Goal: Task Accomplishment & Management: Use online tool/utility

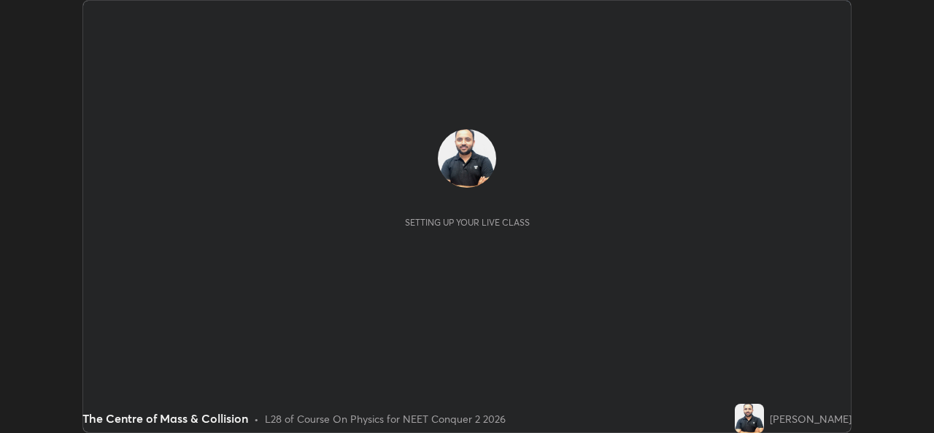
scroll to position [433, 933]
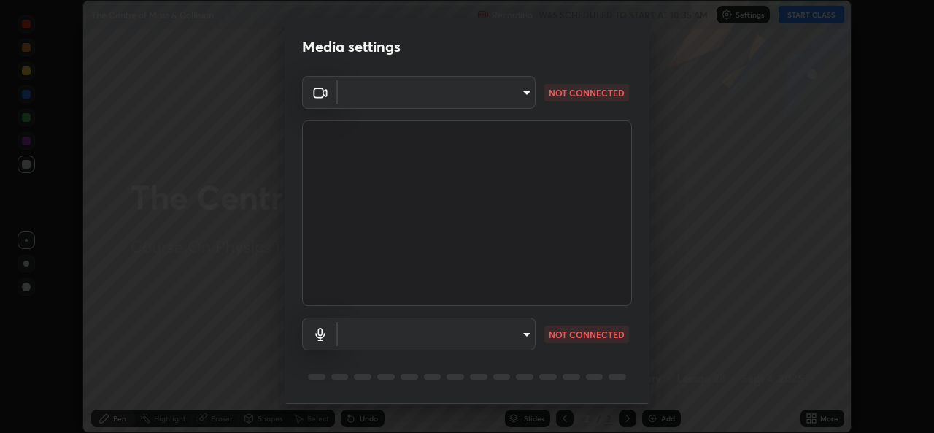
type input "49ae221ac10e7450fae1aa5d9d074b6745a4d7b76778b29691f85c0d3e1dda1d"
type input "default"
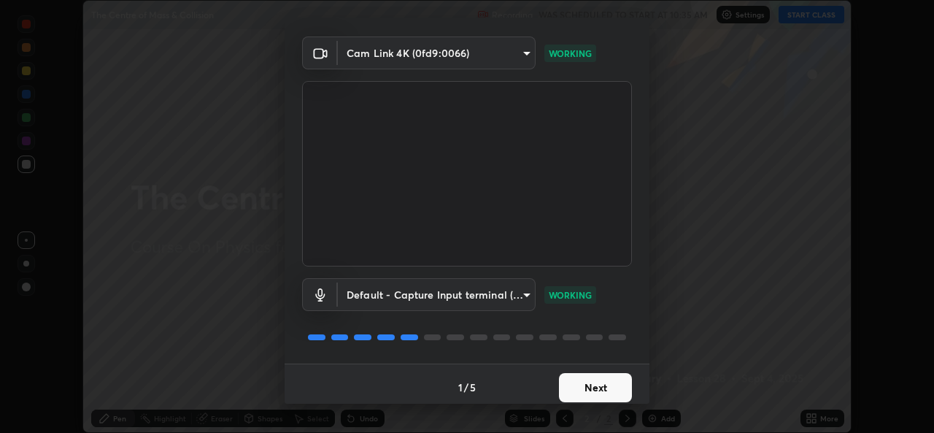
scroll to position [46, 0]
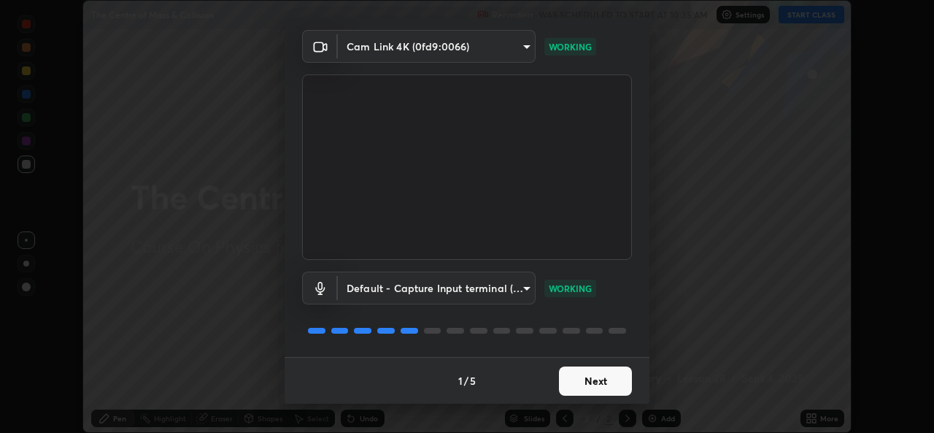
click at [604, 381] on button "Next" at bounding box center [595, 380] width 73 height 29
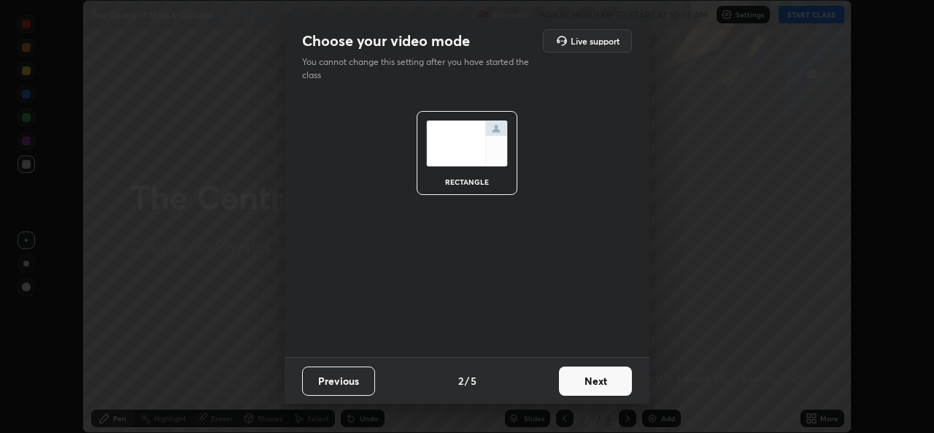
scroll to position [0, 0]
click at [608, 381] on button "Next" at bounding box center [595, 380] width 73 height 29
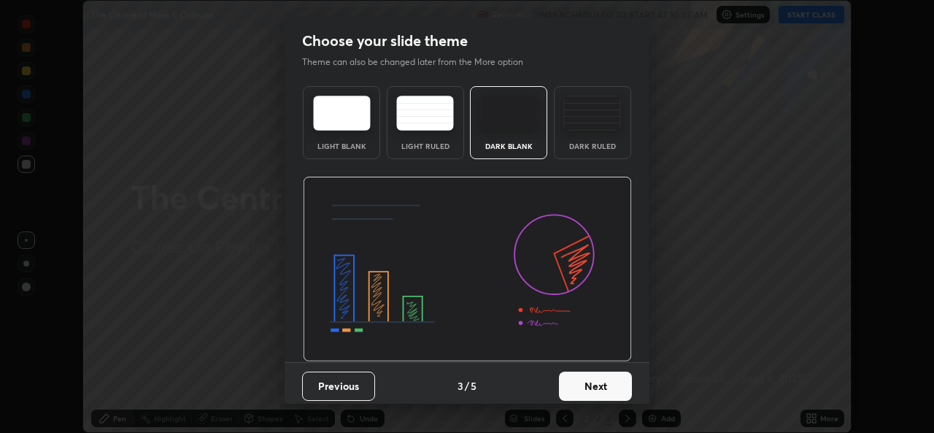
click at [612, 385] on button "Next" at bounding box center [595, 385] width 73 height 29
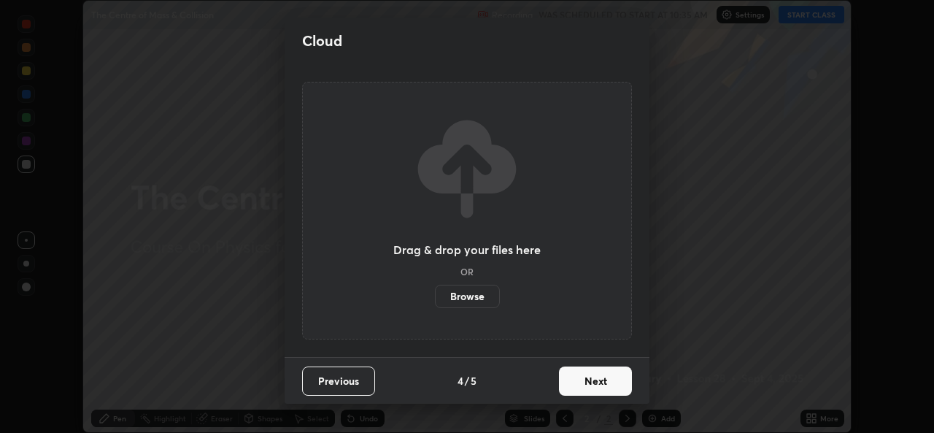
click at [610, 381] on button "Next" at bounding box center [595, 380] width 73 height 29
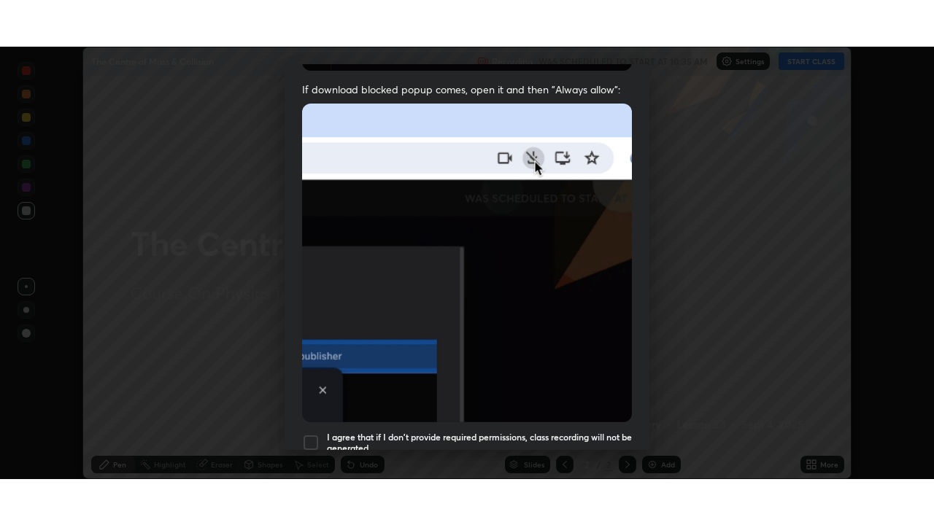
scroll to position [344, 0]
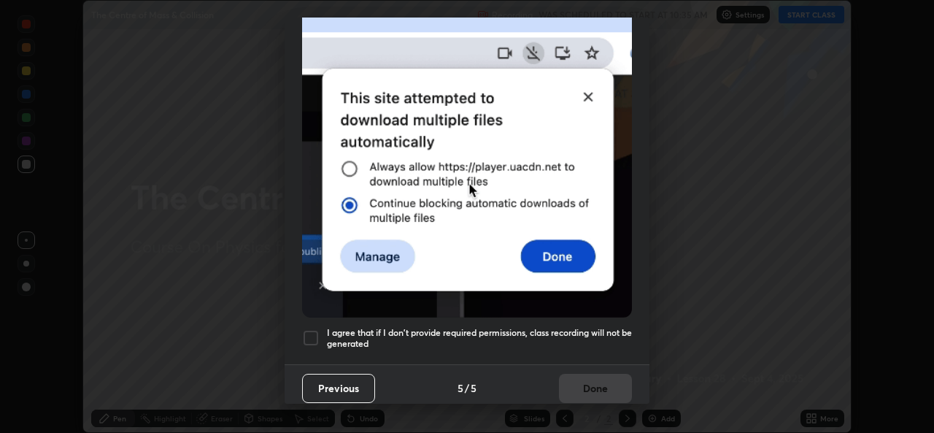
click at [311, 330] on div at bounding box center [311, 338] width 18 height 18
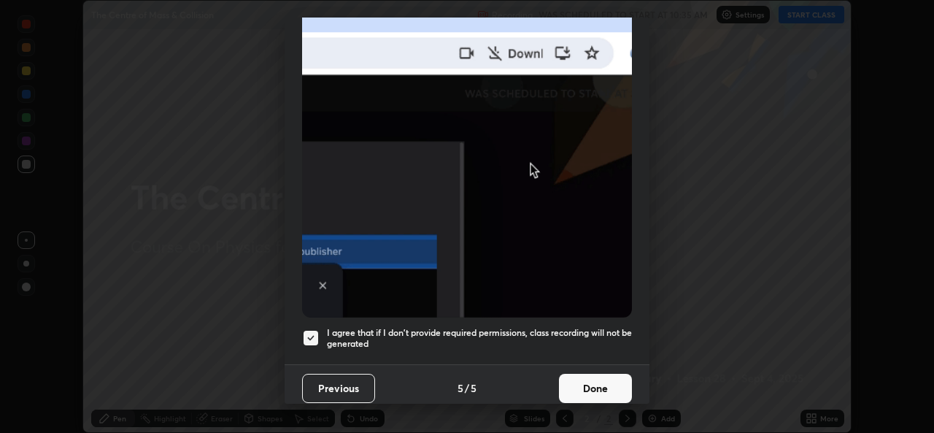
click at [594, 374] on button "Done" at bounding box center [595, 387] width 73 height 29
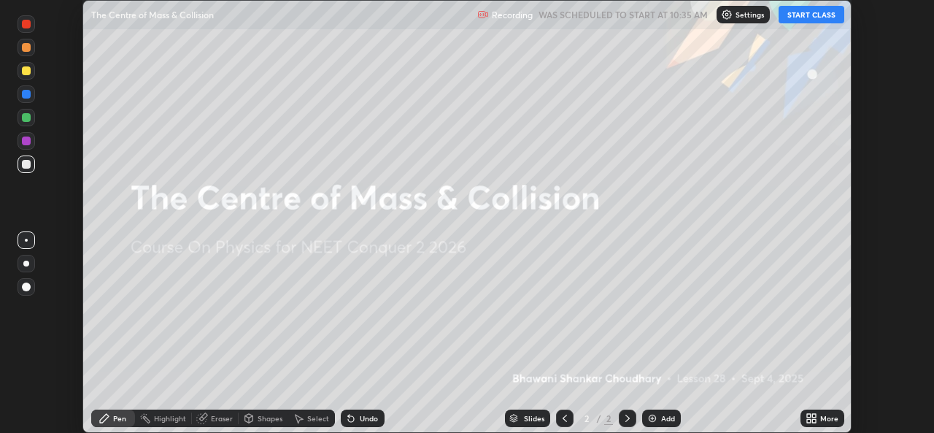
click at [820, 412] on div "More" at bounding box center [822, 418] width 44 height 18
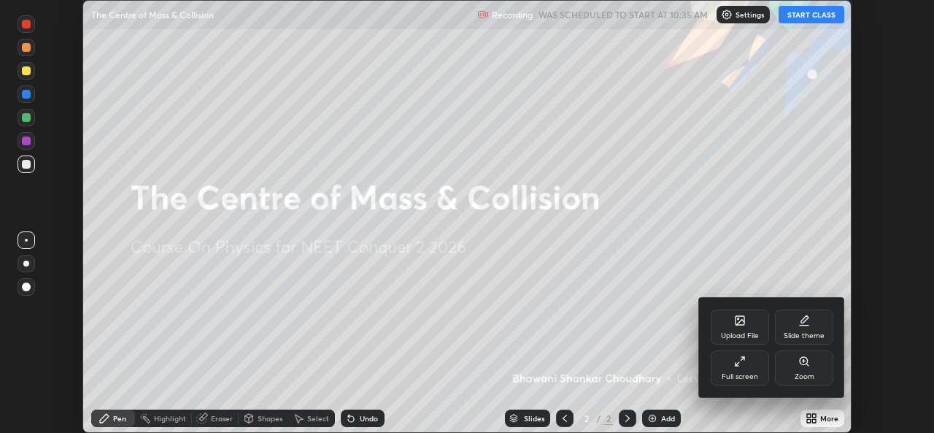
click at [743, 366] on icon at bounding box center [740, 361] width 12 height 12
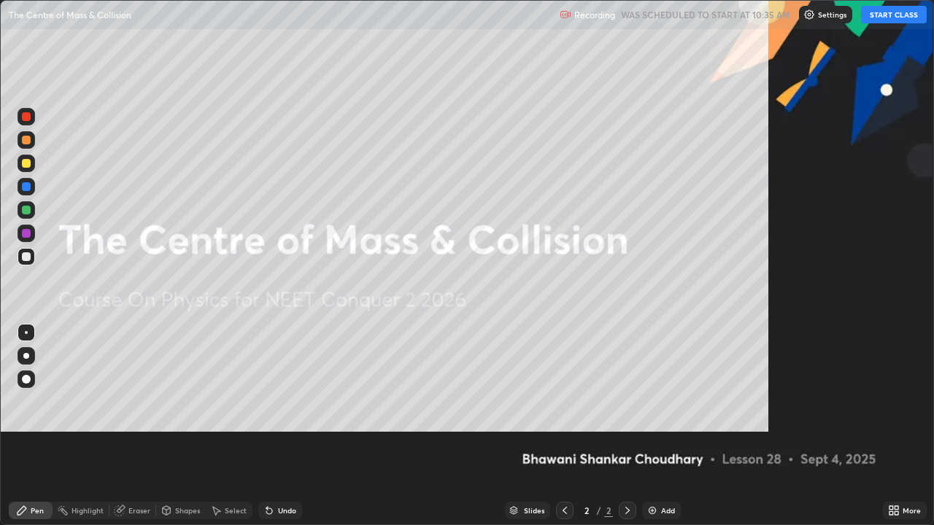
scroll to position [525, 934]
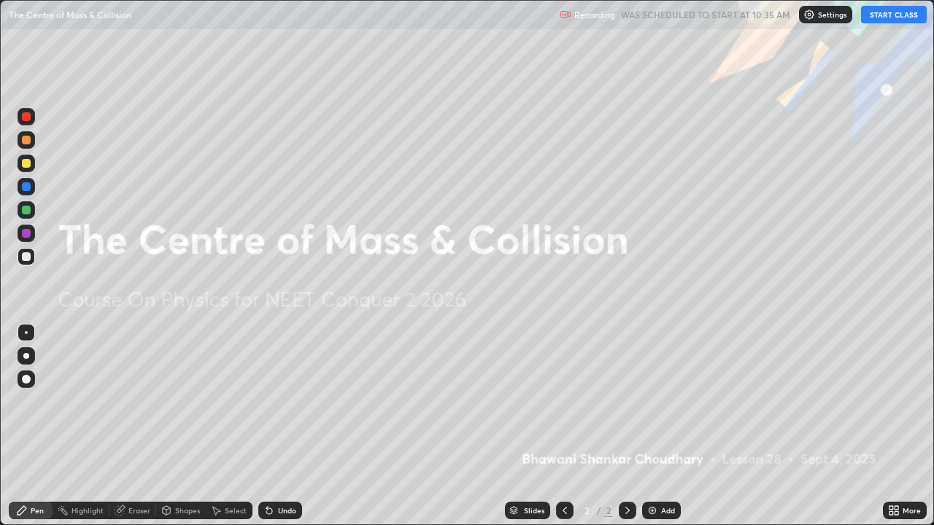
click at [902, 17] on button "START CLASS" at bounding box center [894, 15] width 66 height 18
click at [662, 432] on div "Add" at bounding box center [661, 511] width 39 height 18
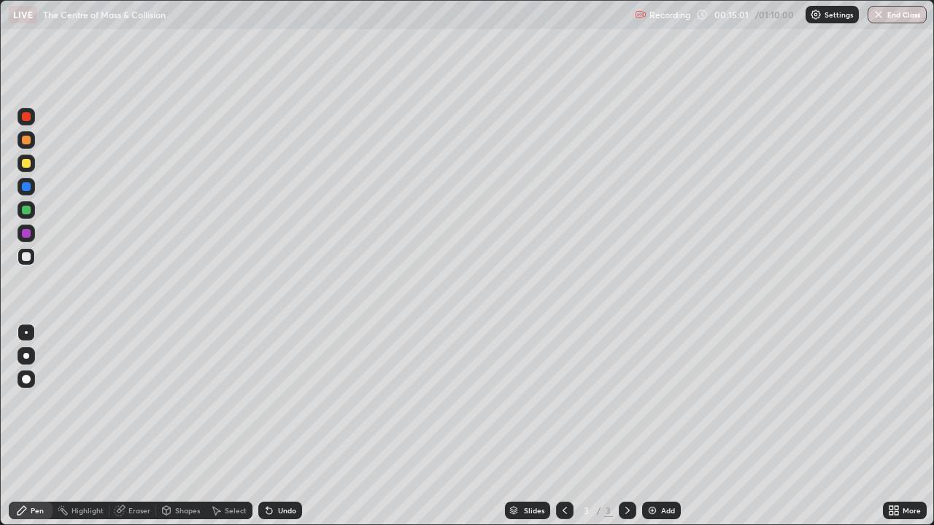
click at [663, 432] on div "Add" at bounding box center [668, 510] width 14 height 7
click at [659, 432] on div "Add" at bounding box center [661, 511] width 39 height 18
